Goal: Information Seeking & Learning: Learn about a topic

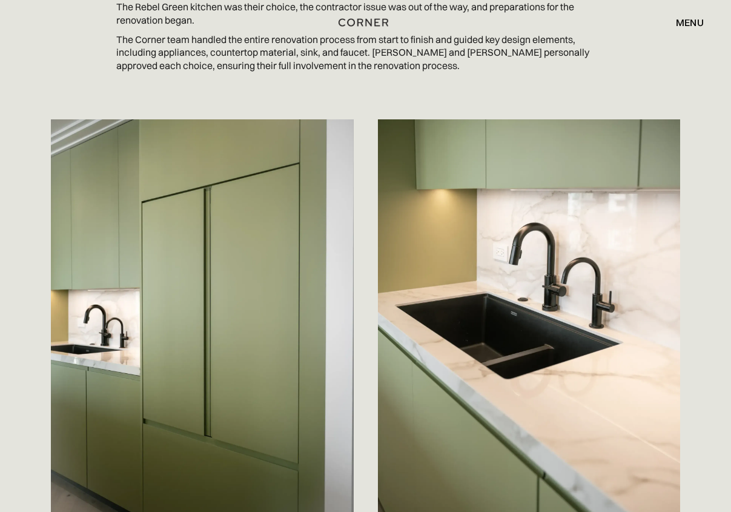
scroll to position [1332, 0]
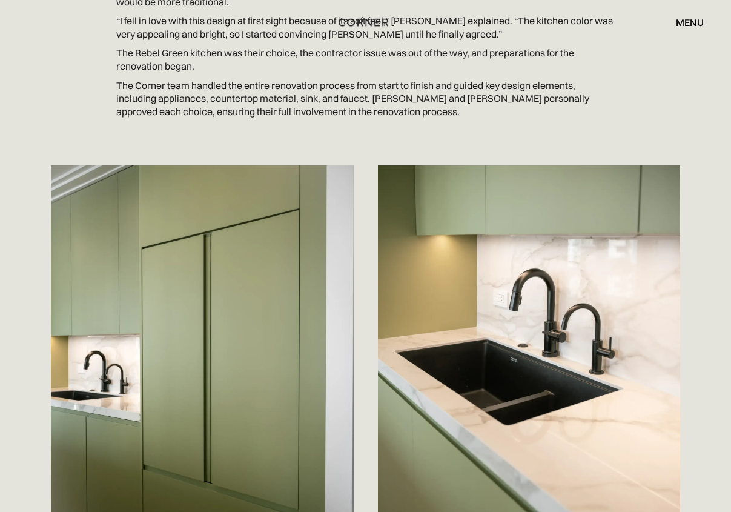
click at [212, 374] on img at bounding box center [202, 375] width 303 height 420
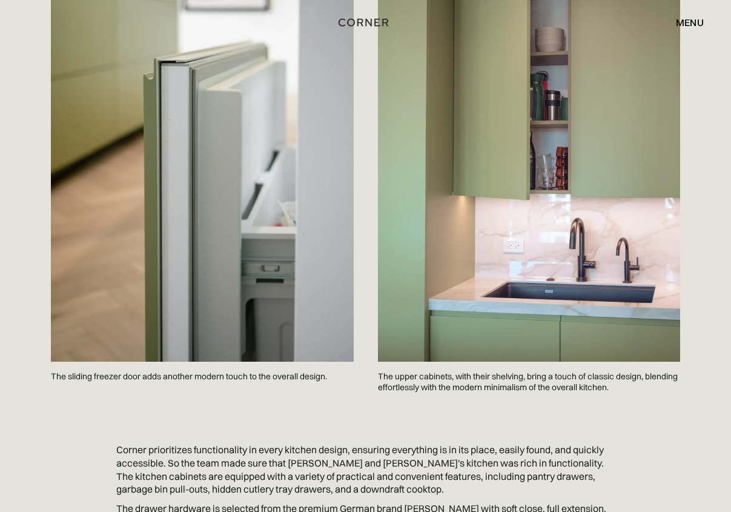
scroll to position [2571, 0]
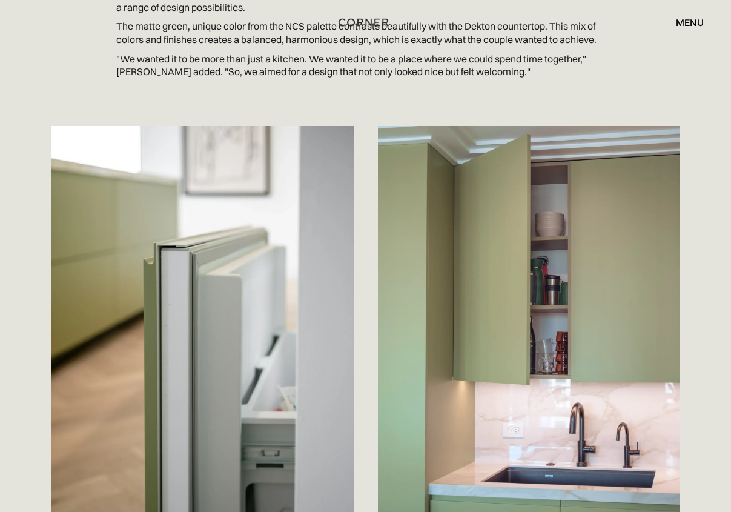
click at [237, 274] on img at bounding box center [202, 336] width 303 height 420
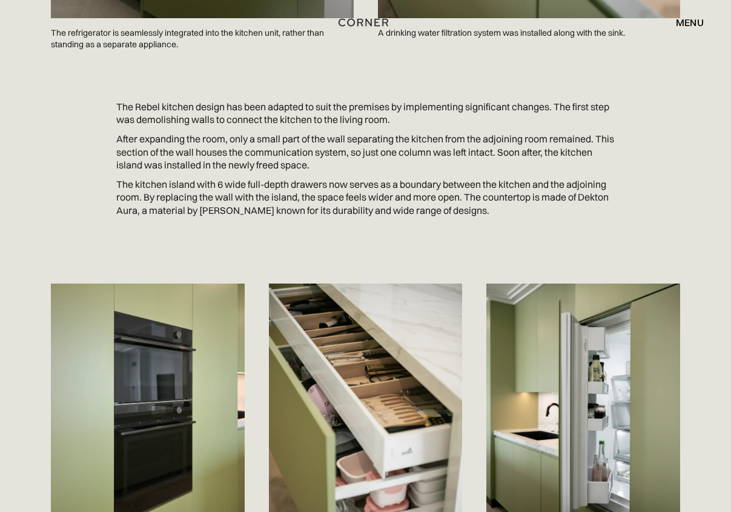
scroll to position [1905, 0]
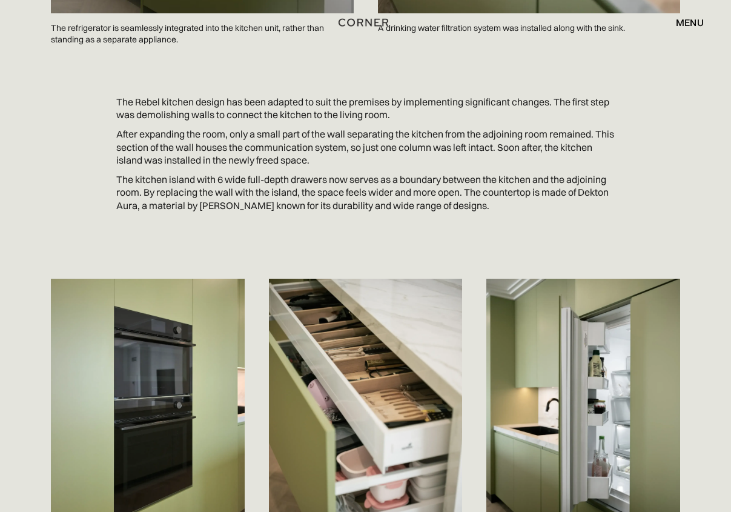
click at [596, 357] on img at bounding box center [583, 413] width 194 height 269
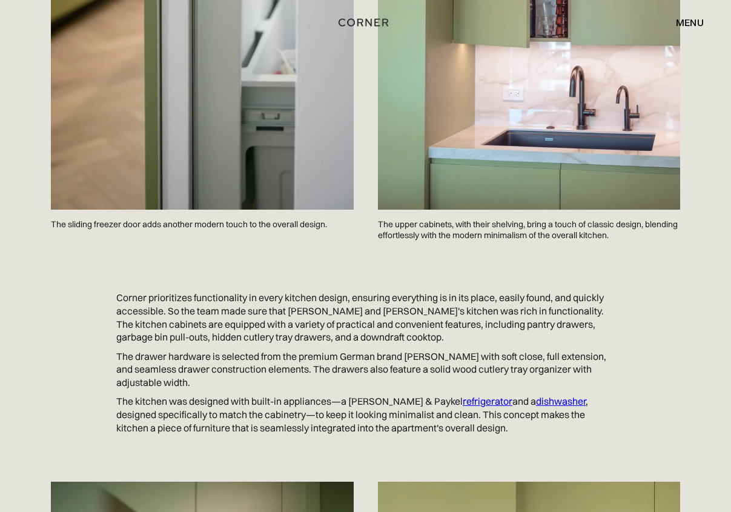
scroll to position [2792, 0]
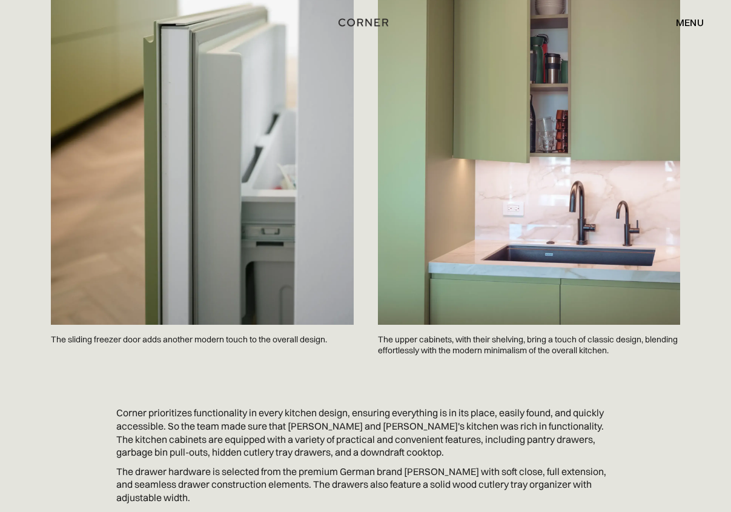
click at [595, 248] on img at bounding box center [529, 114] width 303 height 420
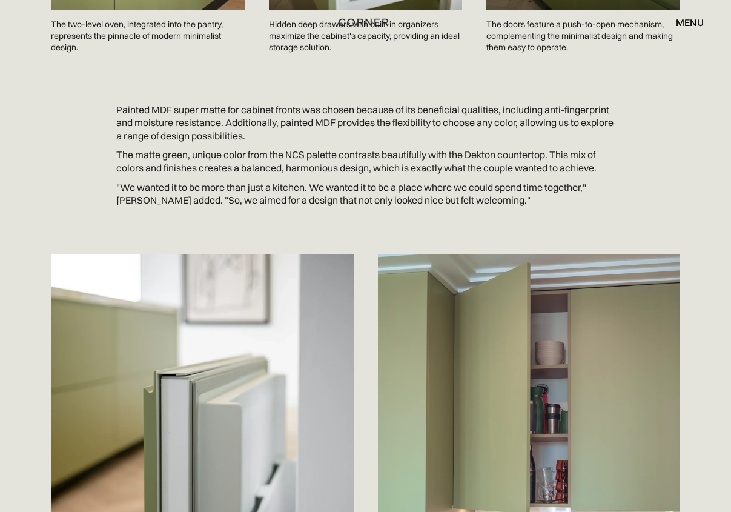
scroll to position [2665, 0]
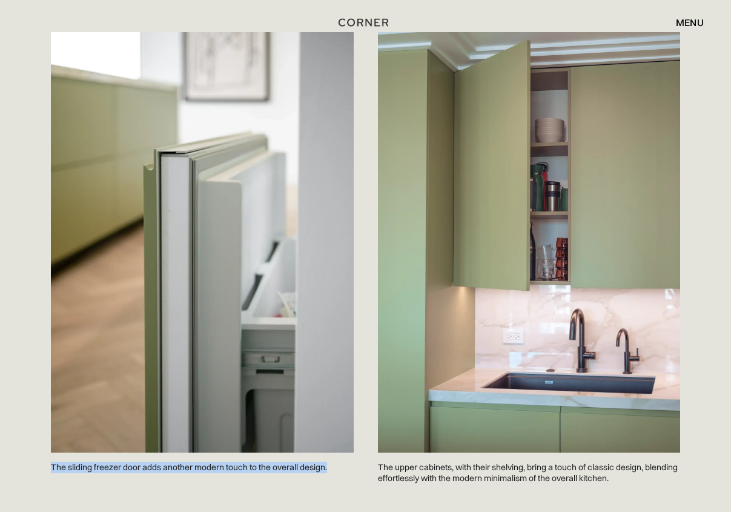
drag, startPoint x: 45, startPoint y: 415, endPoint x: 334, endPoint y: 425, distance: 288.4
click at [335, 425] on div "The sliding freezer door adds another modern touch to the overall design." at bounding box center [202, 262] width 327 height 485
copy p "The sliding freezer door adds another modern touch to the overall design."
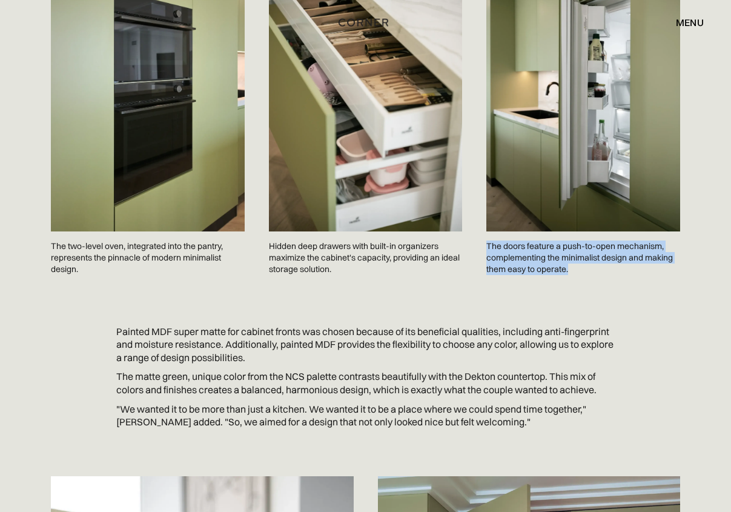
drag, startPoint x: 483, startPoint y: 188, endPoint x: 578, endPoint y: 225, distance: 101.8
click at [578, 225] on div "The doors feature a push-to-open mechanism, complementing the minimalist design…" at bounding box center [583, 123] width 218 height 346
copy p "The doors feature a push-to-open mechanism, complementing the minimalist design…"
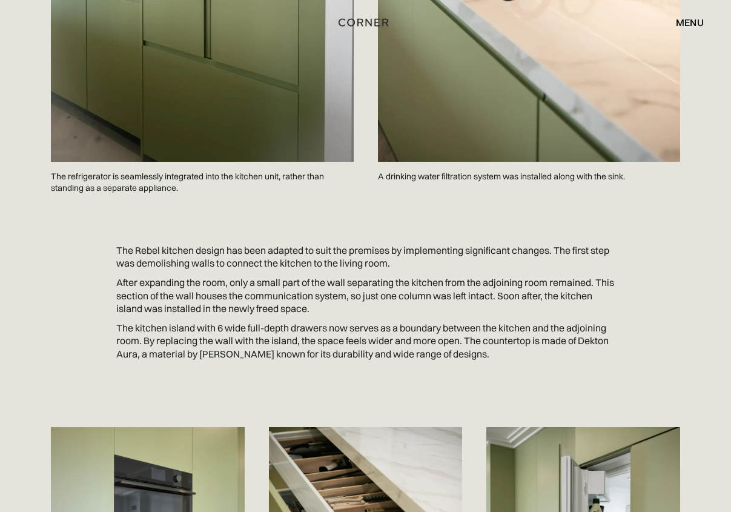
scroll to position [1555, 0]
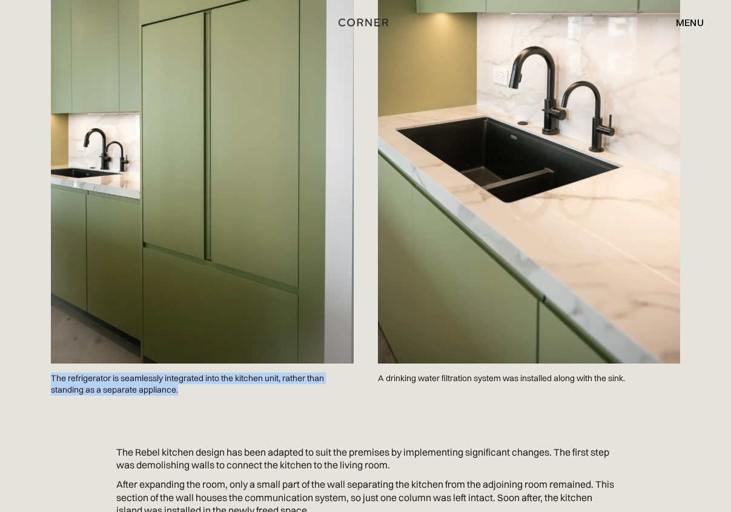
drag, startPoint x: 36, startPoint y: 326, endPoint x: 189, endPoint y: 346, distance: 154.6
copy p "The refrigerator is seamlessly integrated into the kitchen unit, rather than st…"
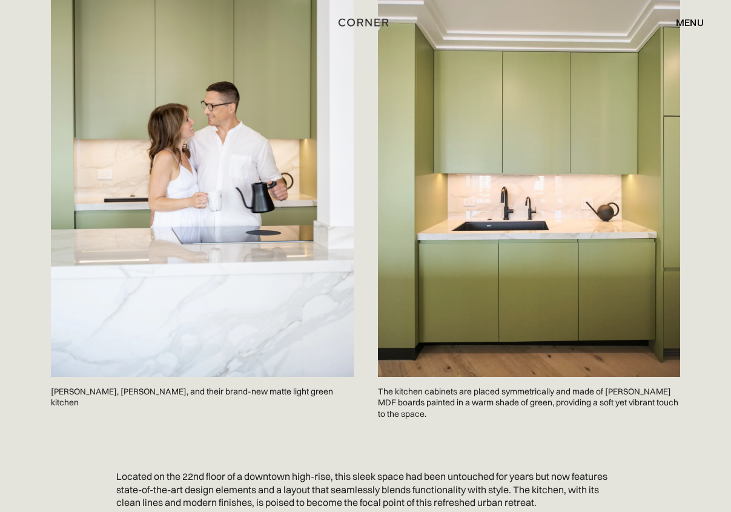
scroll to position [444, 0]
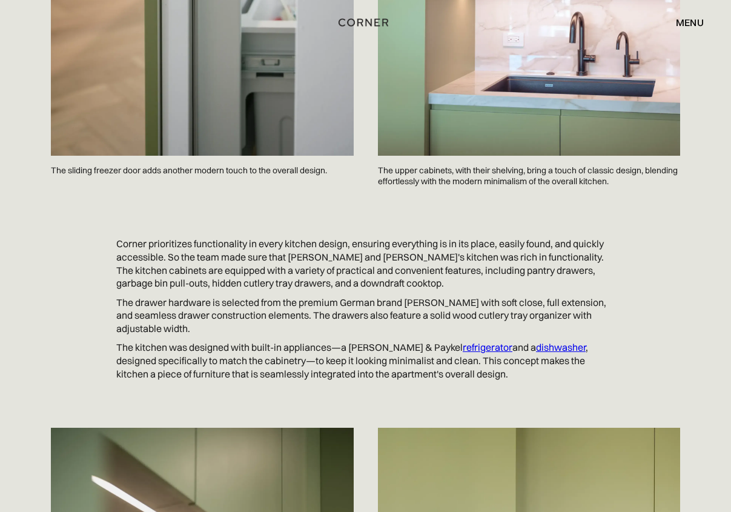
scroll to position [2571, 0]
